Goal: Check status: Check status

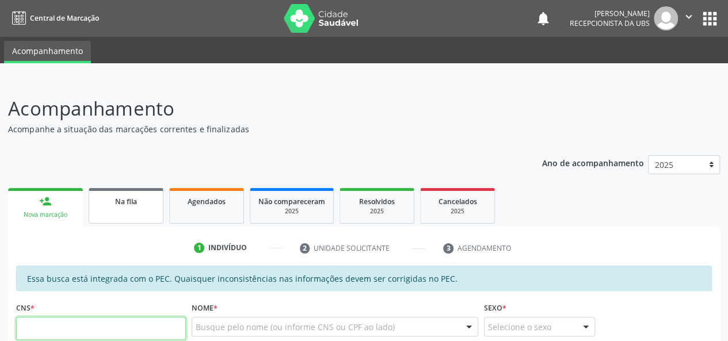
scroll to position [58, 0]
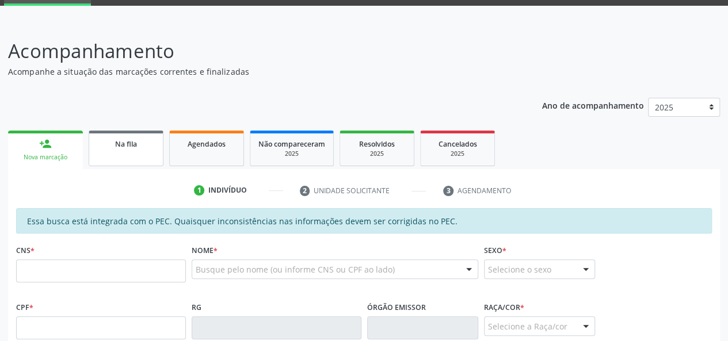
click at [119, 144] on span "Na fila" at bounding box center [126, 144] width 22 height 10
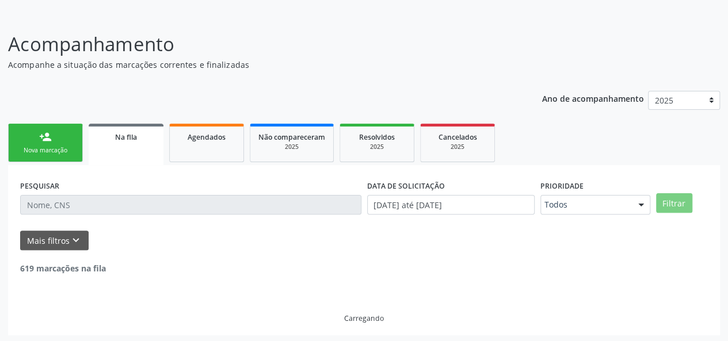
scroll to position [66, 0]
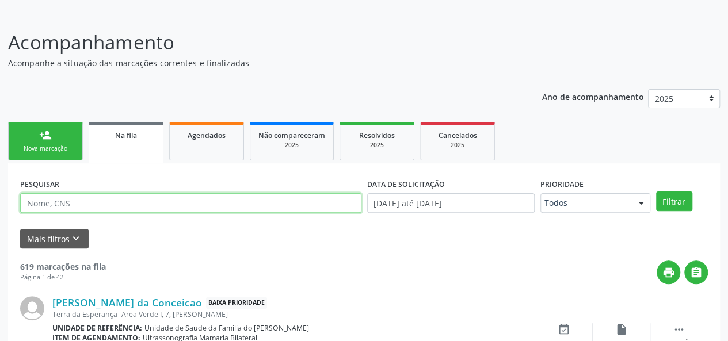
paste input "700509358773650"
type input "700509358773650"
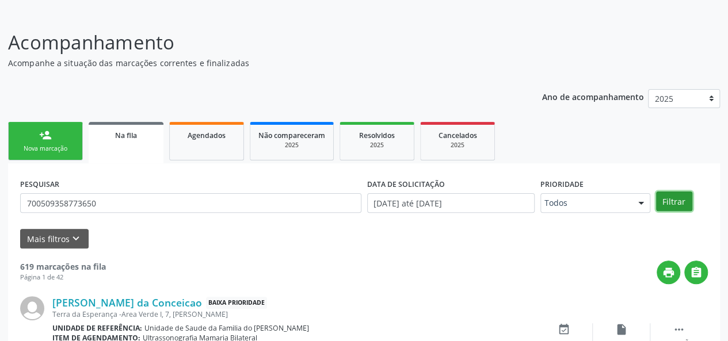
click at [664, 197] on button "Filtrar" at bounding box center [674, 202] width 36 height 20
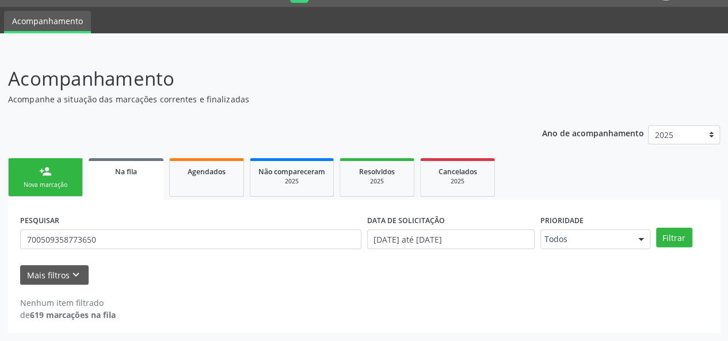
scroll to position [29, 0]
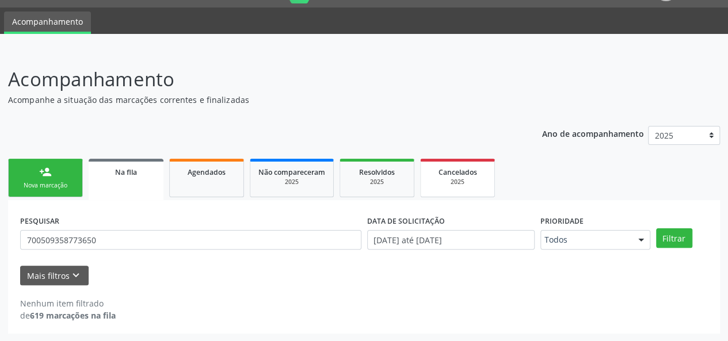
click at [441, 176] on span "Cancelados" at bounding box center [458, 172] width 39 height 10
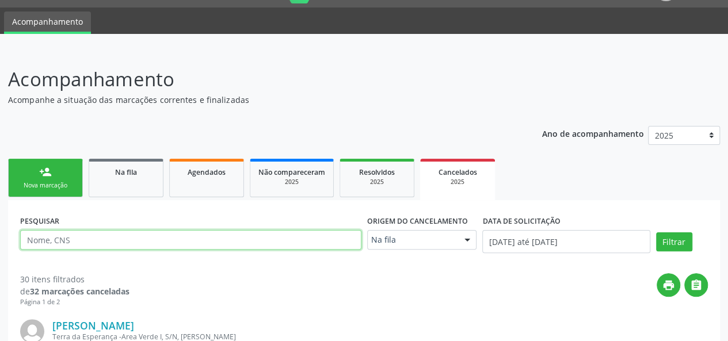
paste input "700509358773650"
type input "700509358773650"
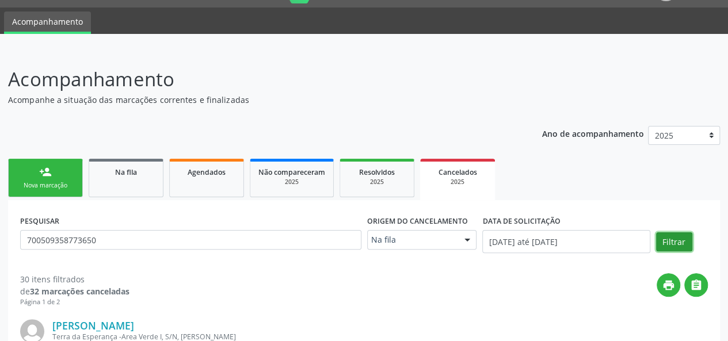
click at [680, 241] on button "Filtrar" at bounding box center [674, 243] width 36 height 20
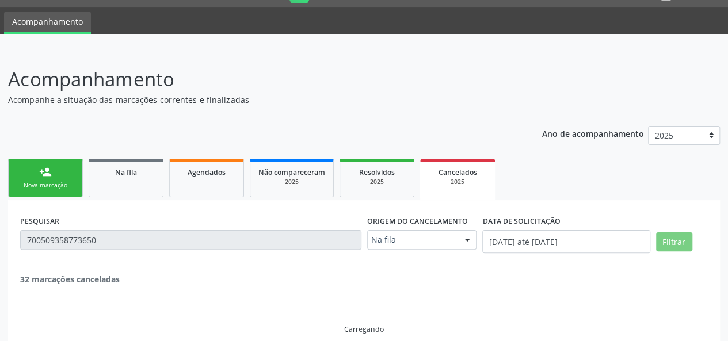
scroll to position [6, 0]
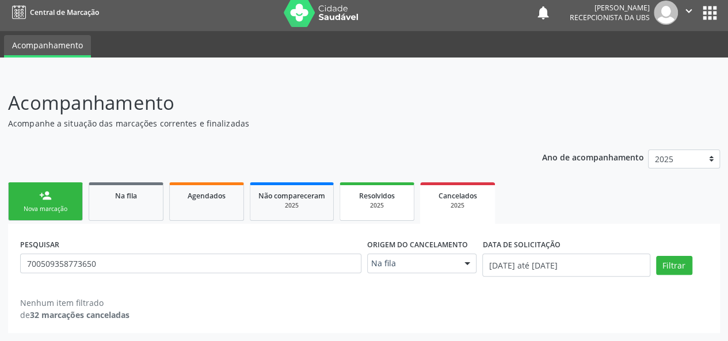
click at [360, 208] on div "2025" at bounding box center [377, 205] width 58 height 9
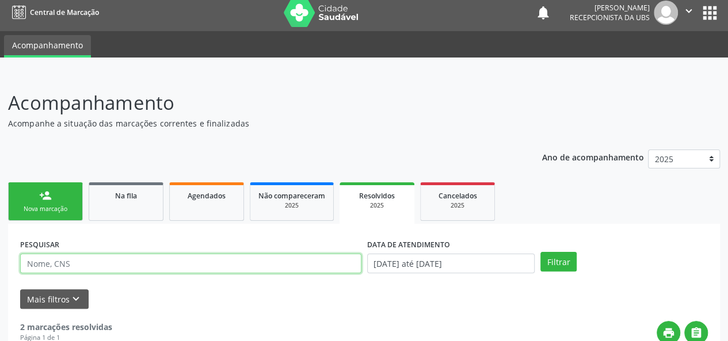
paste input "700509358773650"
type input "700509358773650"
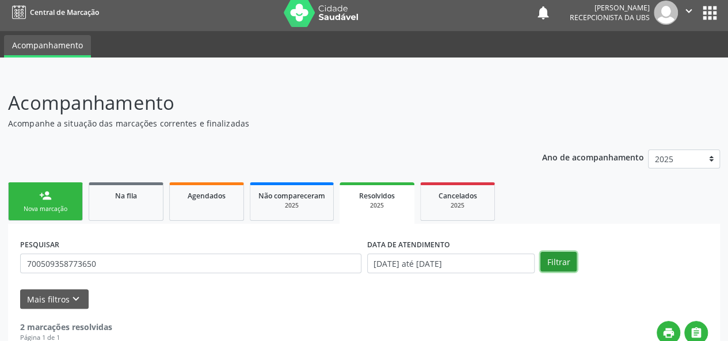
click at [553, 261] on button "Filtrar" at bounding box center [558, 262] width 36 height 20
